Goal: Information Seeking & Learning: Compare options

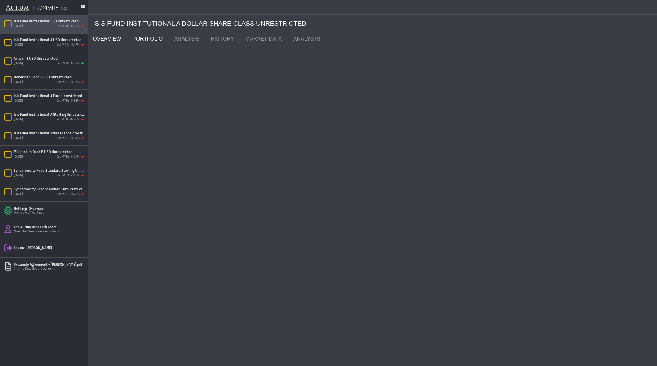
click at [106, 39] on link "OVERVIEW" at bounding box center [108, 39] width 40 height 12
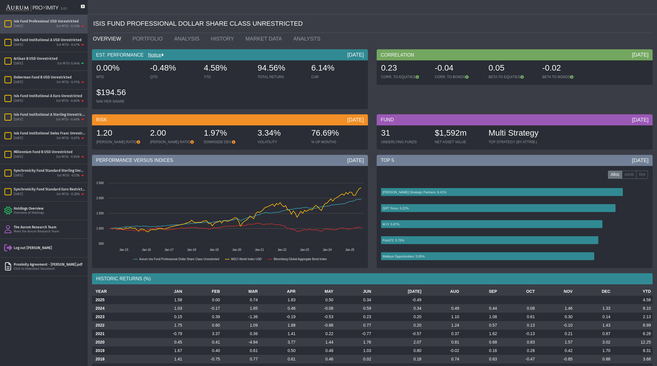
click at [56, 115] on div "Isis Fund Institutional A Sterling Unrestricted" at bounding box center [49, 114] width 71 height 5
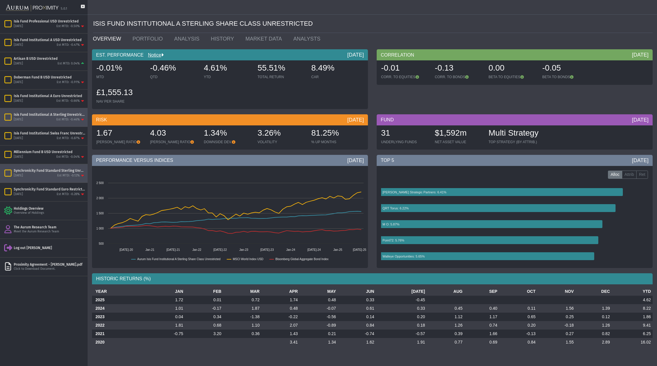
click at [43, 172] on div "Synchronicity Fund Standard Sterling Unrestricted" at bounding box center [49, 170] width 71 height 5
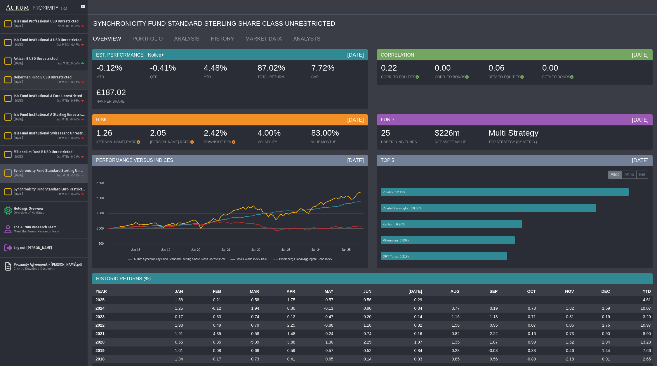
click at [32, 78] on div "Doberman Fund B USD Unrestricted" at bounding box center [49, 77] width 71 height 5
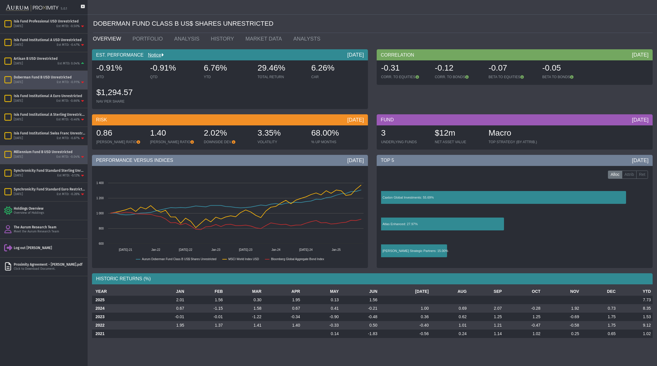
click at [38, 150] on div "Millennium Fund B USD Unrestricted" at bounding box center [49, 152] width 71 height 5
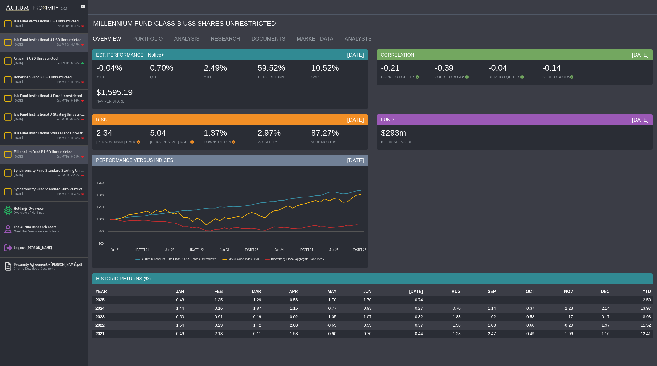
click at [65, 39] on div "Isis Fund Institutional A USD Unrestricted" at bounding box center [49, 40] width 71 height 5
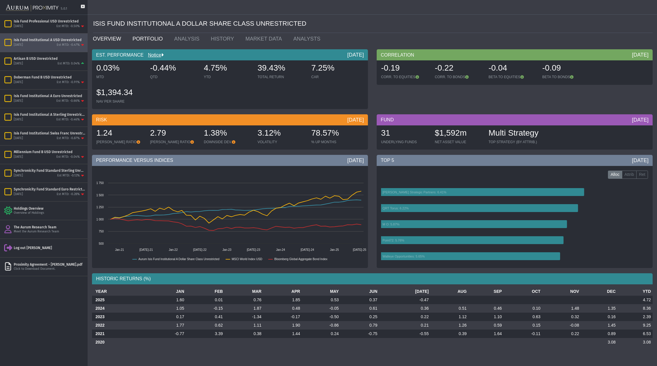
click at [148, 37] on link "PORTFOLIO" at bounding box center [149, 39] width 42 height 12
